Goal: Task Accomplishment & Management: Manage account settings

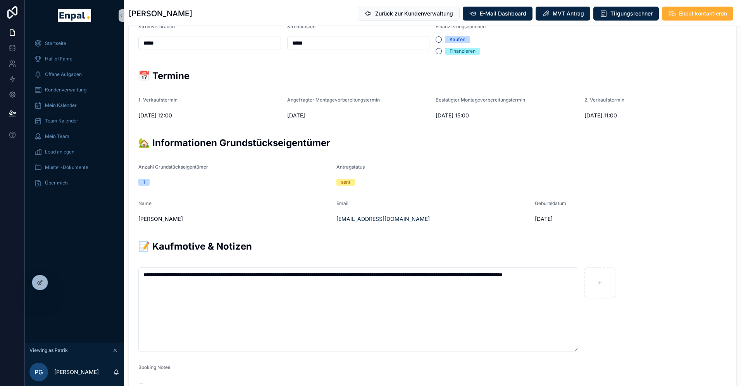
scroll to position [293, 0]
